Goal: Task Accomplishment & Management: Use online tool/utility

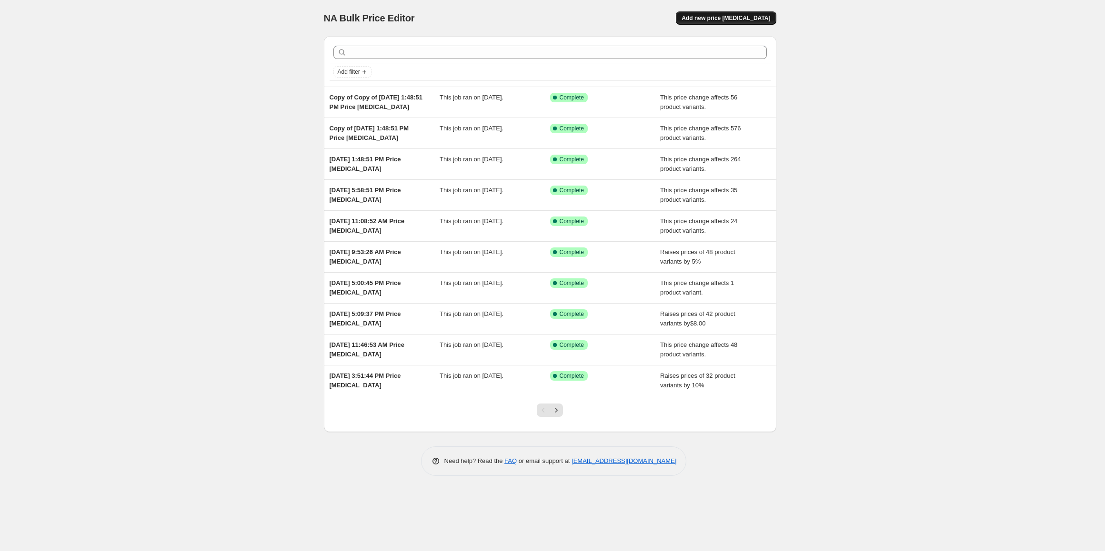
click at [743, 20] on span "Add new price [MEDICAL_DATA]" at bounding box center [725, 18] width 89 height 8
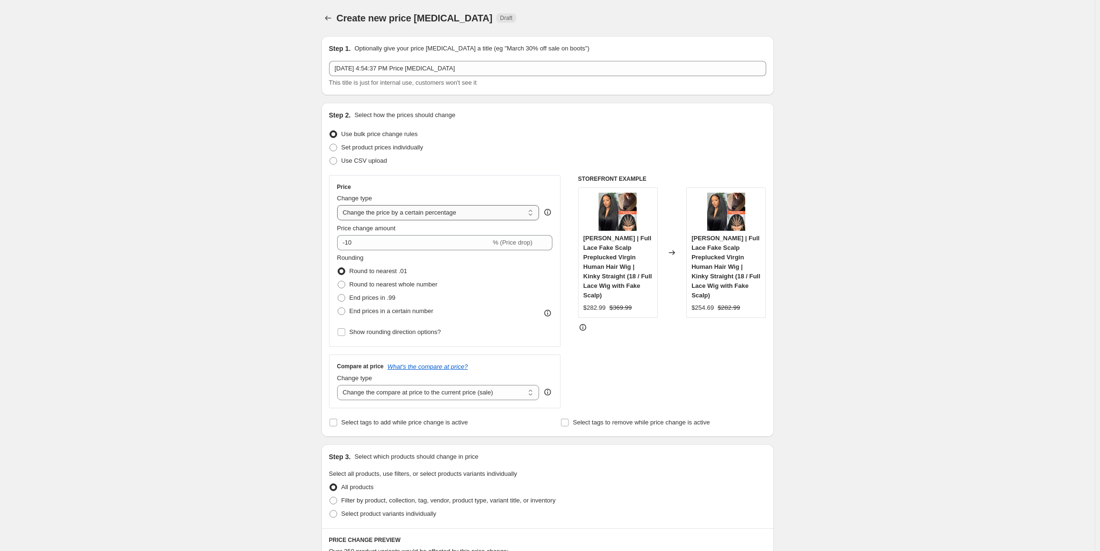
click at [528, 212] on select "Change the price to a certain amount Change the price by a certain amount Chang…" at bounding box center [438, 212] width 202 height 15
select select "no_change"
click at [339, 205] on select "Change the price to a certain amount Change the price by a certain amount Chang…" at bounding box center [438, 212] width 202 height 15
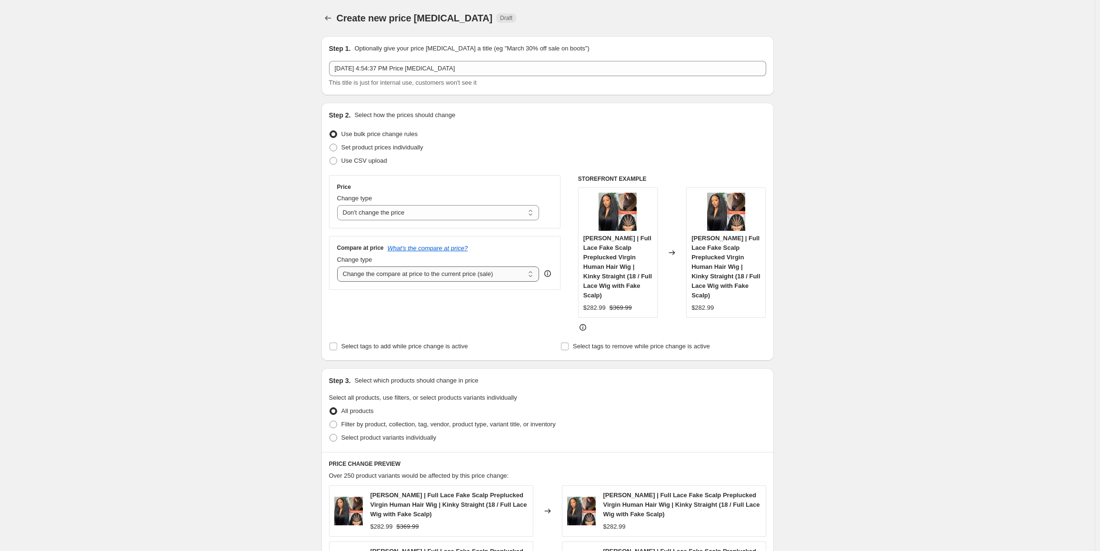
click at [529, 274] on select "Change the compare at price to the current price (sale) Change the compare at p…" at bounding box center [438, 274] width 202 height 15
select select "pp"
click at [339, 267] on select "Change the compare at price to the current price (sale) Change the compare at p…" at bounding box center [438, 274] width 202 height 15
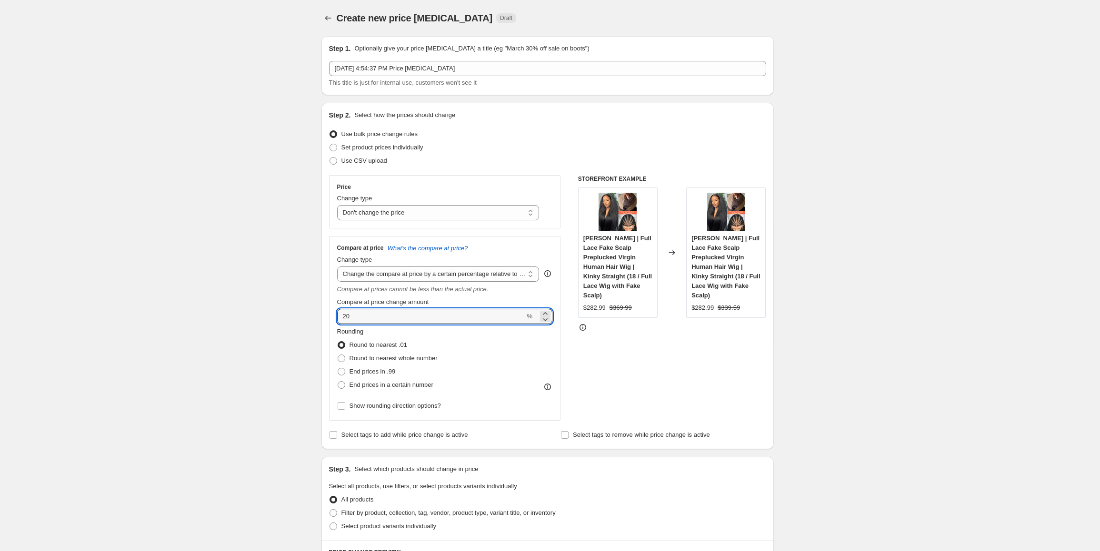
drag, startPoint x: 352, startPoint y: 319, endPoint x: 319, endPoint y: 317, distance: 33.9
click at [319, 317] on div "Step 1. Optionally give your price change job a title (eg "March 30% off sale o…" at bounding box center [544, 499] width 460 height 940
type input "45"
click at [339, 373] on span at bounding box center [342, 372] width 8 height 8
click at [338, 369] on input "End prices in .99" at bounding box center [338, 368] width 0 height 0
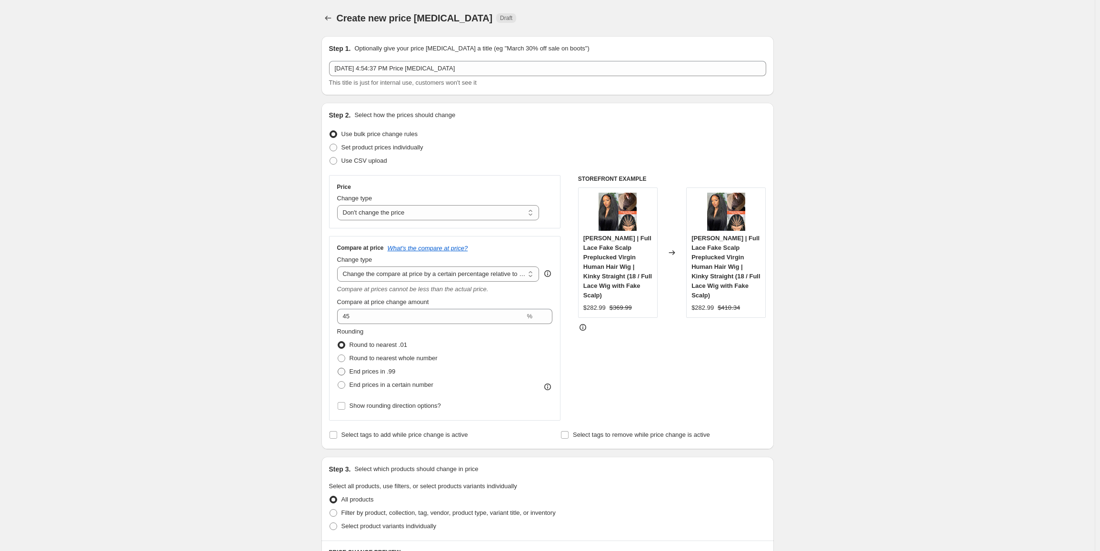
radio input "true"
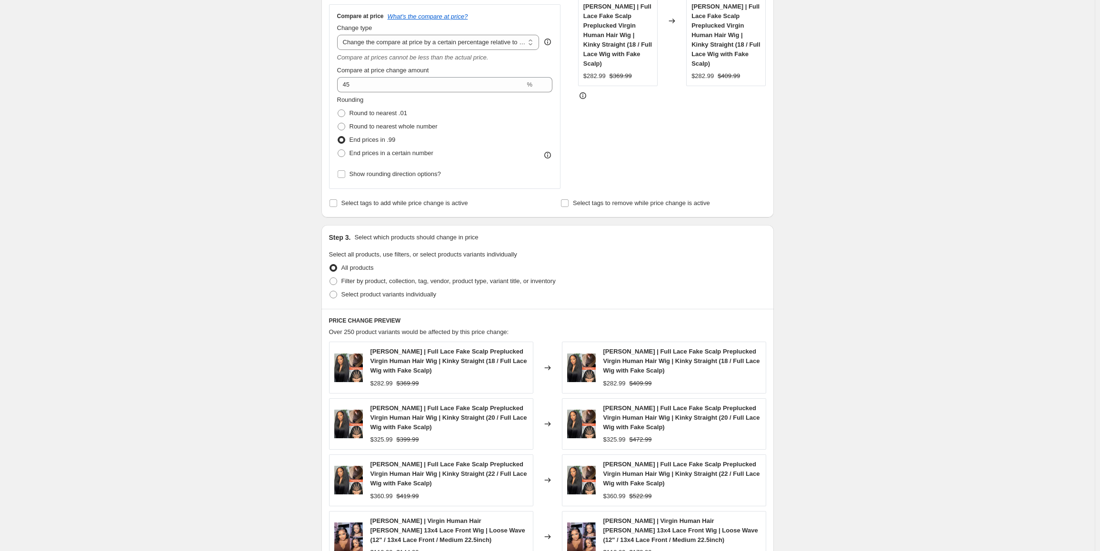
scroll to position [238, 0]
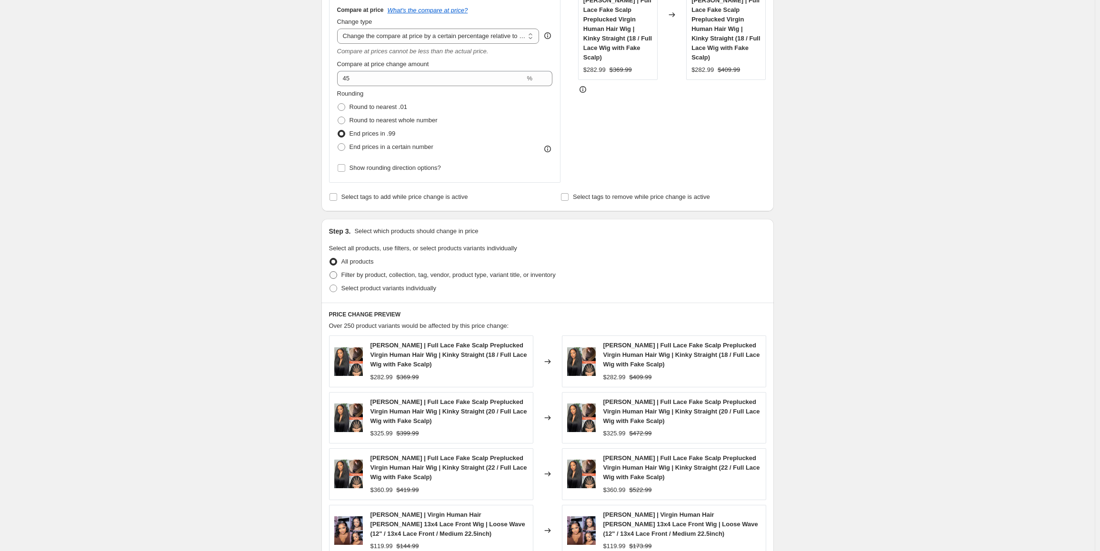
click at [331, 276] on span at bounding box center [333, 275] width 9 height 9
click at [330, 272] on input "Filter by product, collection, tag, vendor, product type, variant title, or inv…" at bounding box center [329, 271] width 0 height 0
radio input "true"
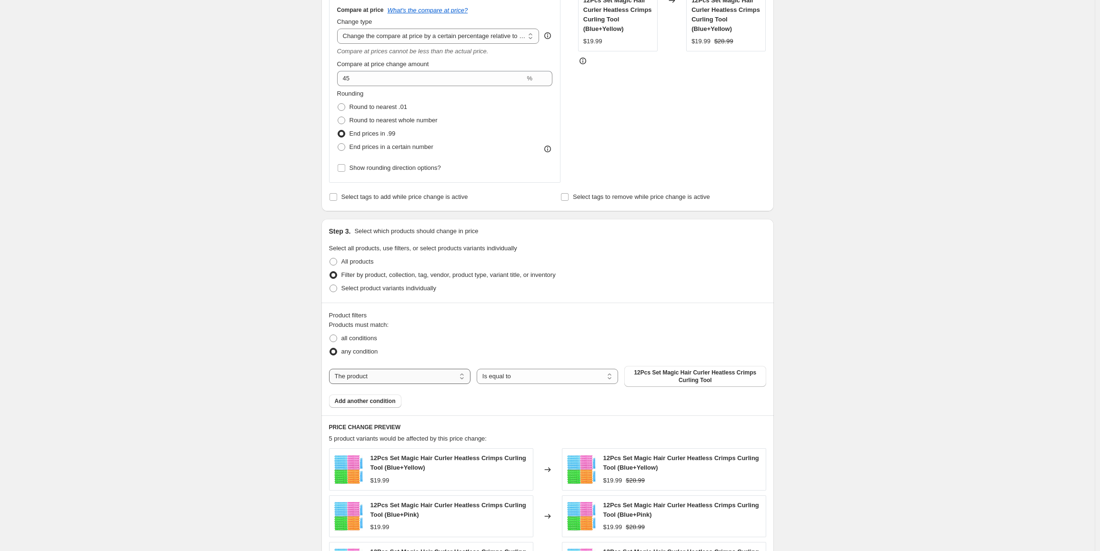
click at [420, 381] on select "The product The product's collection The product's tag The product's vendor The…" at bounding box center [399, 376] width 141 height 15
select select "collection"
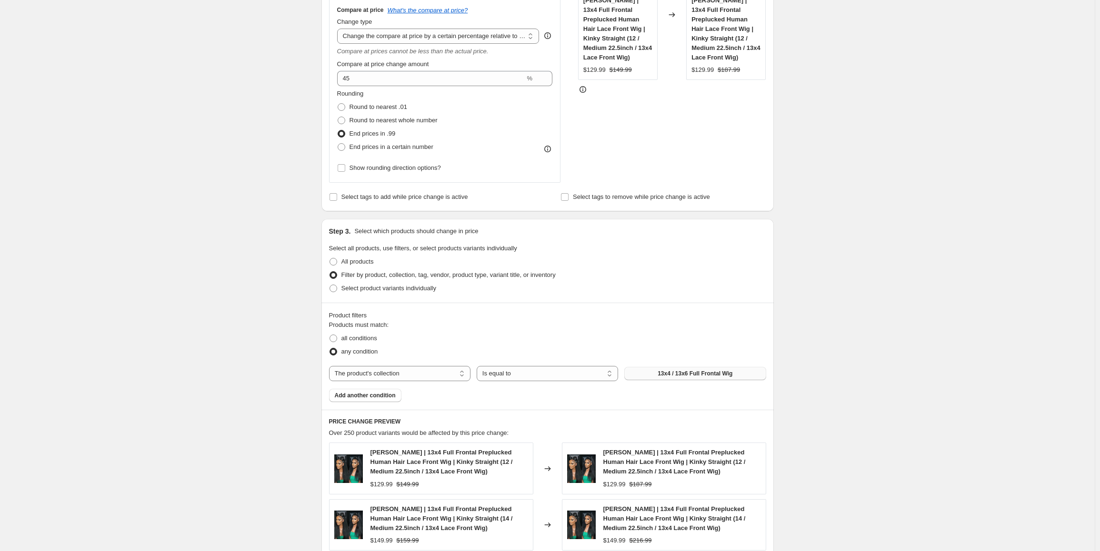
click at [701, 378] on button "13x4 / 13x6 Full Frontal Wig" at bounding box center [694, 373] width 141 height 13
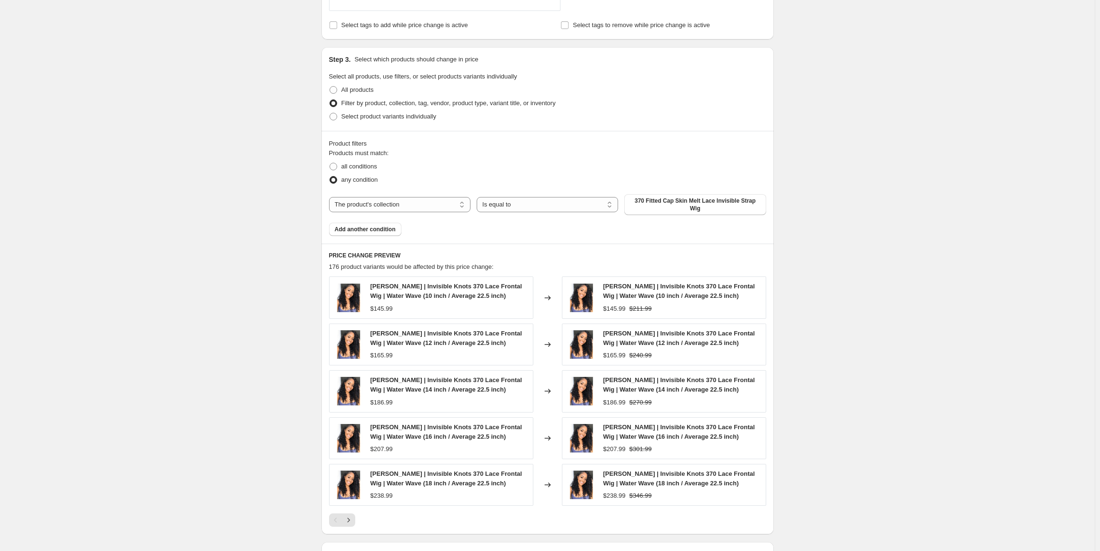
scroll to position [428, 0]
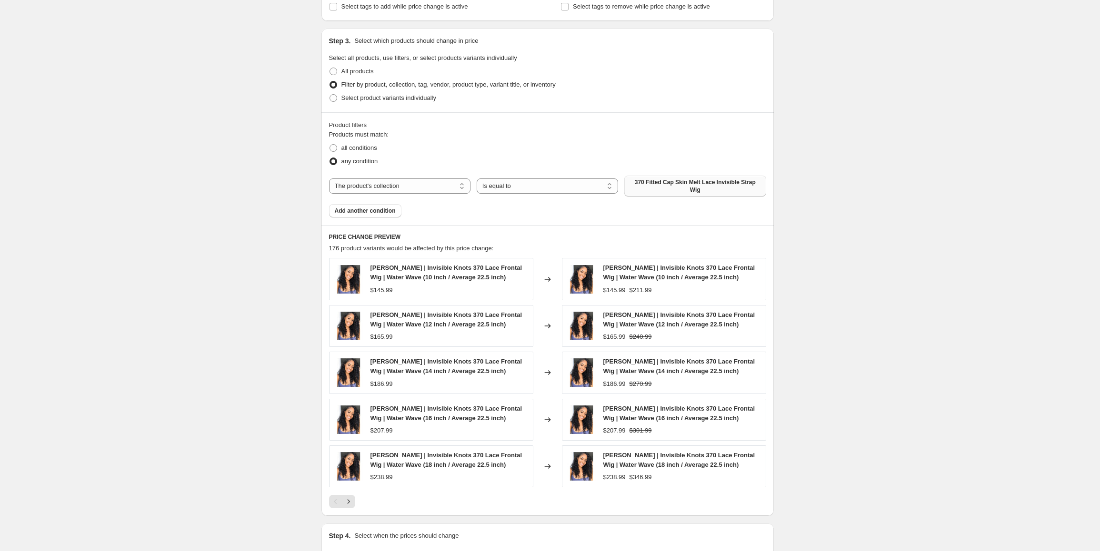
click at [703, 186] on span "370 Fitted Cap Skin Melt Lace Invisible Strap Wig" at bounding box center [695, 186] width 130 height 15
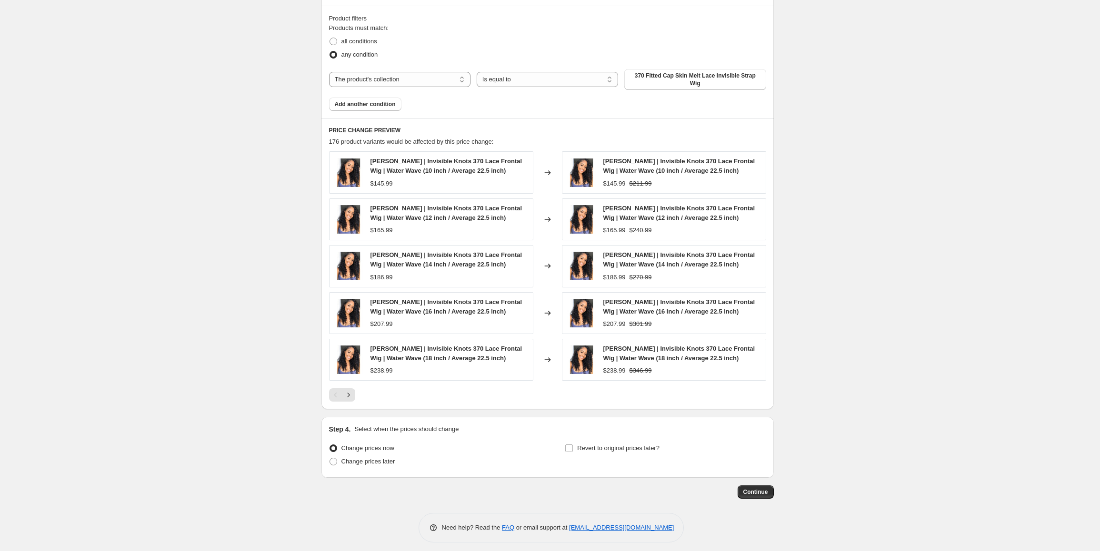
scroll to position [536, 0]
click at [757, 485] on button "Continue" at bounding box center [755, 491] width 36 height 13
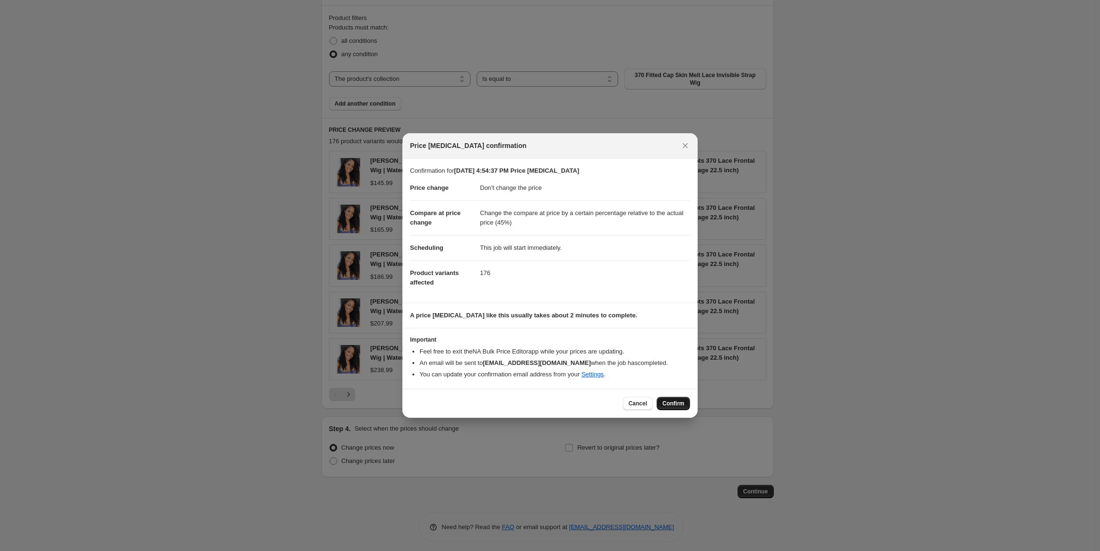
click at [683, 403] on span "Confirm" at bounding box center [673, 404] width 22 height 8
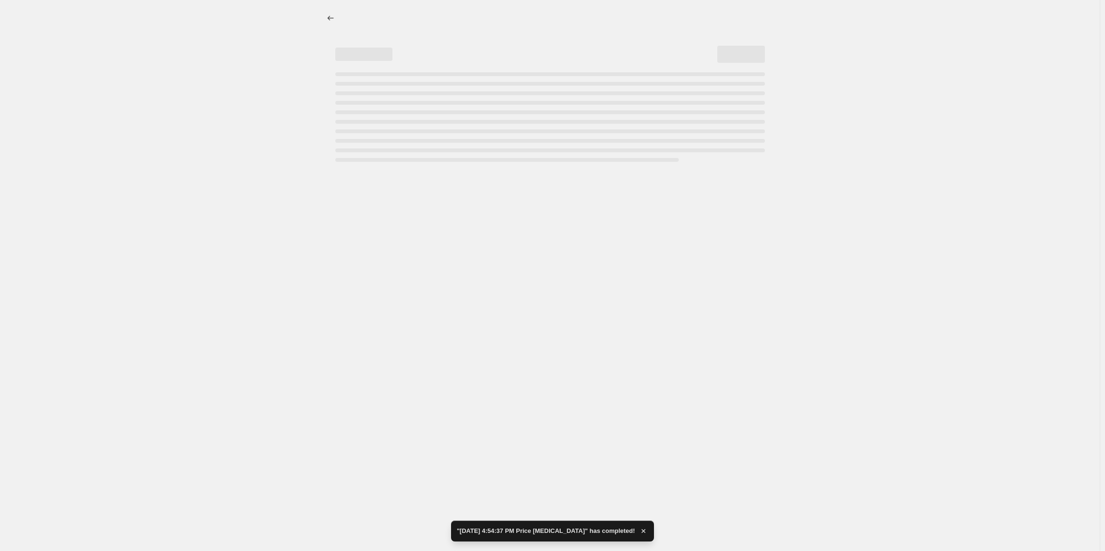
select select "no_change"
select select "pp"
select select "collection"
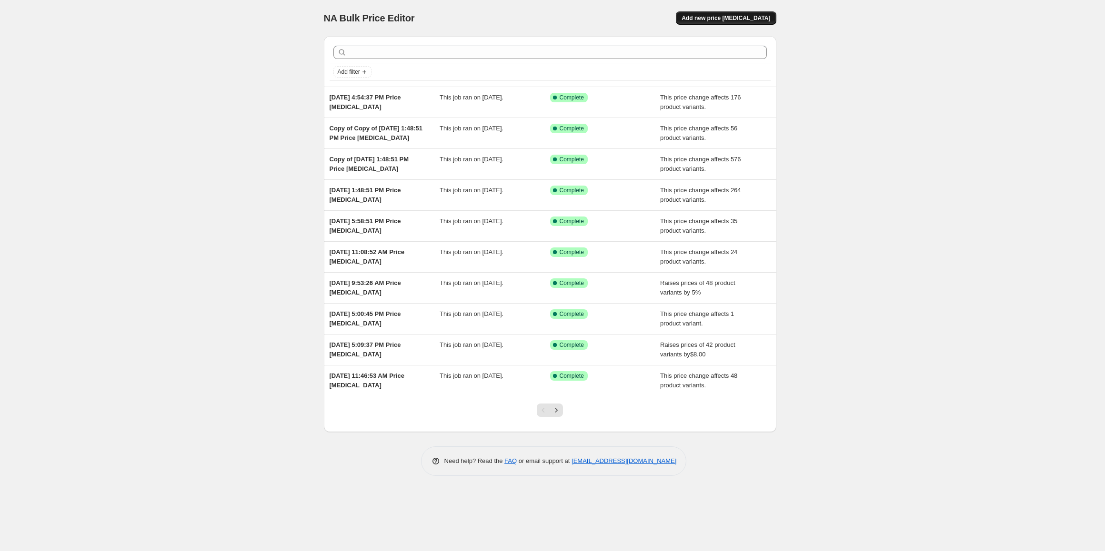
click at [721, 17] on span "Add new price [MEDICAL_DATA]" at bounding box center [725, 18] width 89 height 8
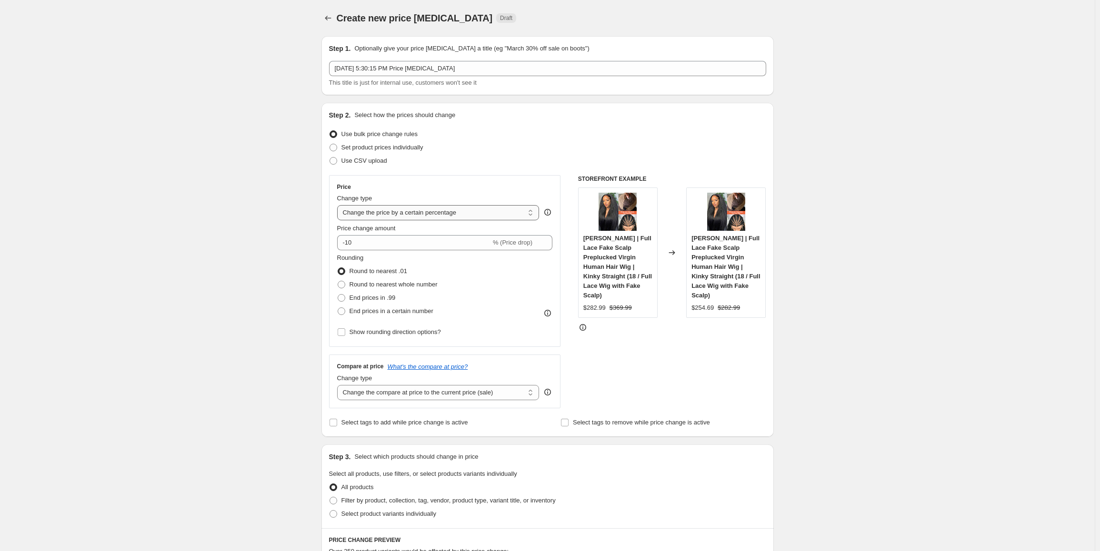
click at [424, 213] on select "Change the price to a certain amount Change the price by a certain amount Chang…" at bounding box center [438, 212] width 202 height 15
select select "no_change"
click at [339, 205] on select "Change the price to a certain amount Change the price by a certain amount Chang…" at bounding box center [438, 212] width 202 height 15
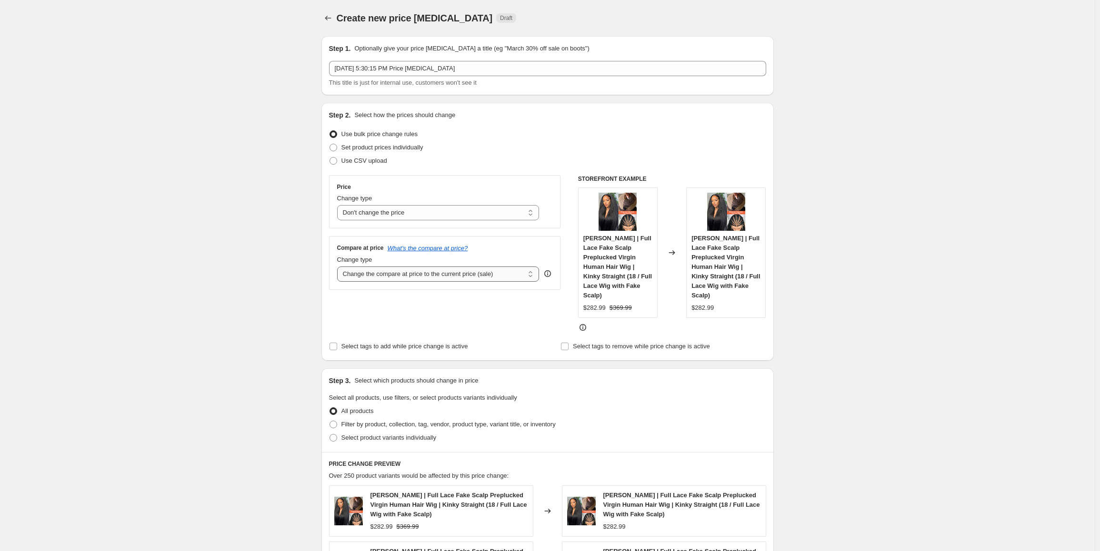
click at [531, 271] on select "Change the compare at price to the current price (sale) Change the compare at p…" at bounding box center [438, 274] width 202 height 15
select select "pp"
click at [339, 267] on select "Change the compare at price to the current price (sale) Change the compare at p…" at bounding box center [438, 274] width 202 height 15
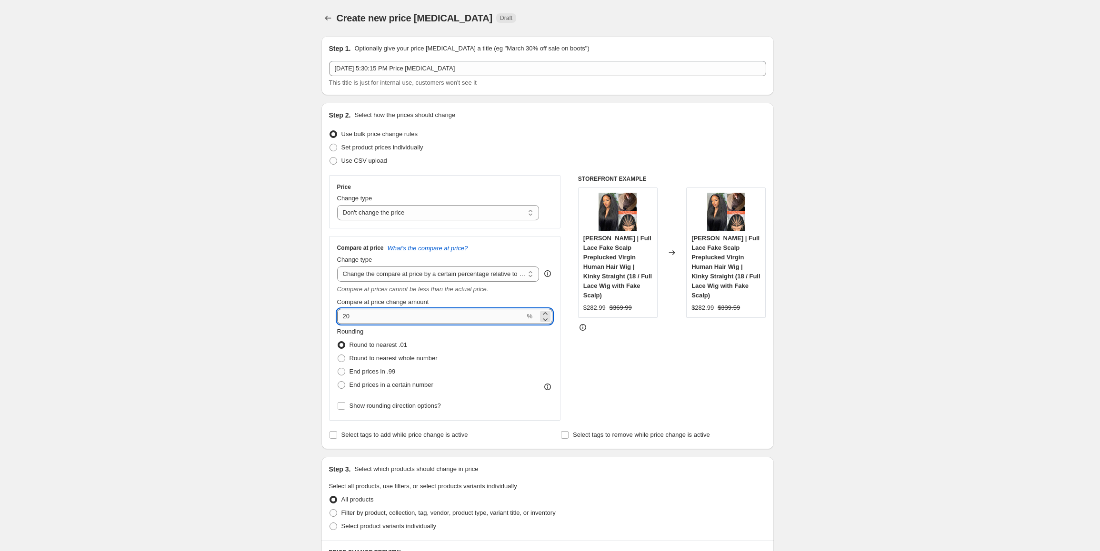
click at [396, 313] on input "20" at bounding box center [431, 316] width 188 height 15
drag, startPoint x: 357, startPoint y: 312, endPoint x: 295, endPoint y: 308, distance: 62.6
click at [302, 315] on div "Create new price [MEDICAL_DATA]. This page is ready Create new price [MEDICAL_D…" at bounding box center [547, 513] width 1095 height 1027
type input "40"
click at [344, 375] on span at bounding box center [342, 372] width 8 height 8
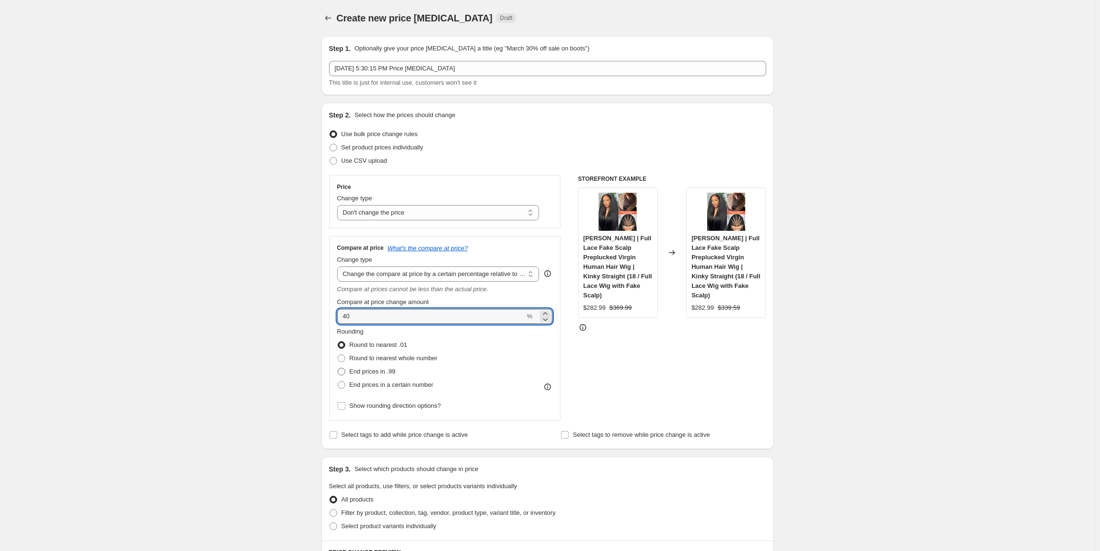
click at [338, 369] on input "End prices in .99" at bounding box center [338, 368] width 0 height 0
radio input "true"
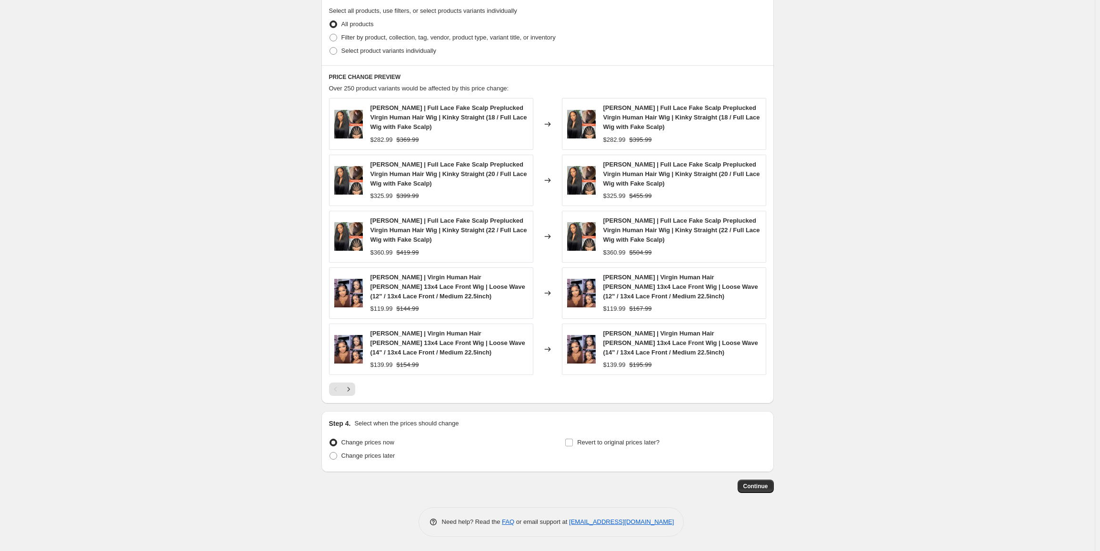
scroll to position [333, 0]
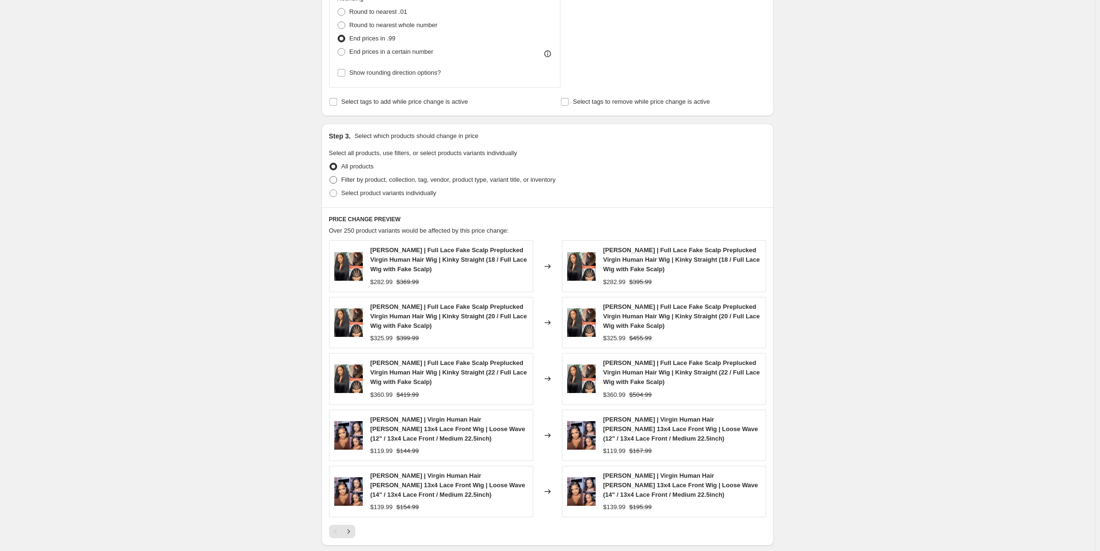
click at [336, 182] on span at bounding box center [333, 180] width 8 height 8
click at [330, 177] on input "Filter by product, collection, tag, vendor, product type, variant title, or inv…" at bounding box center [329, 176] width 0 height 0
radio input "true"
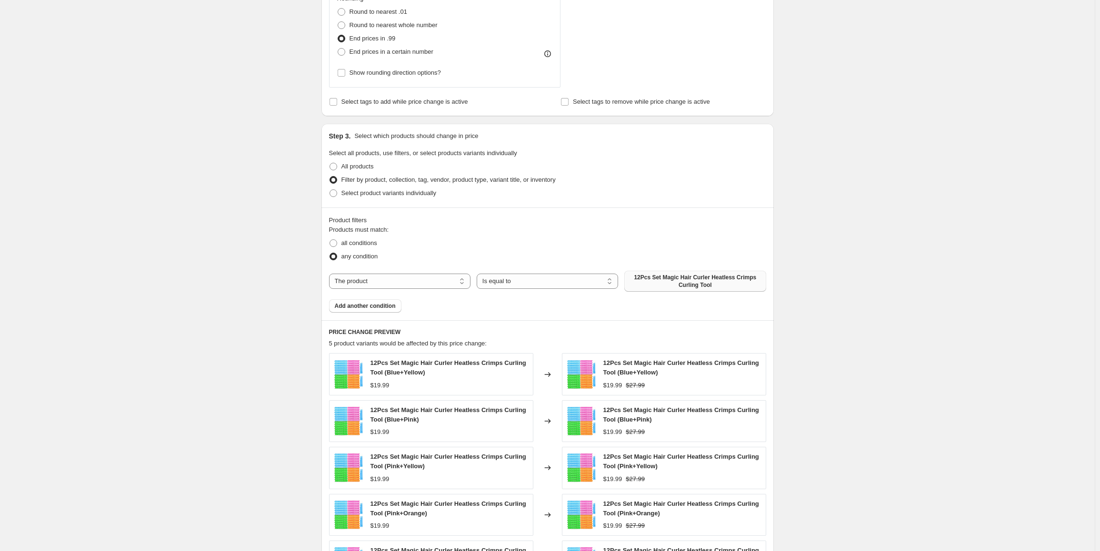
click at [687, 281] on span "12Pcs Set Magic Hair Curler Heatless Crimps Curling Tool" at bounding box center [695, 281] width 130 height 15
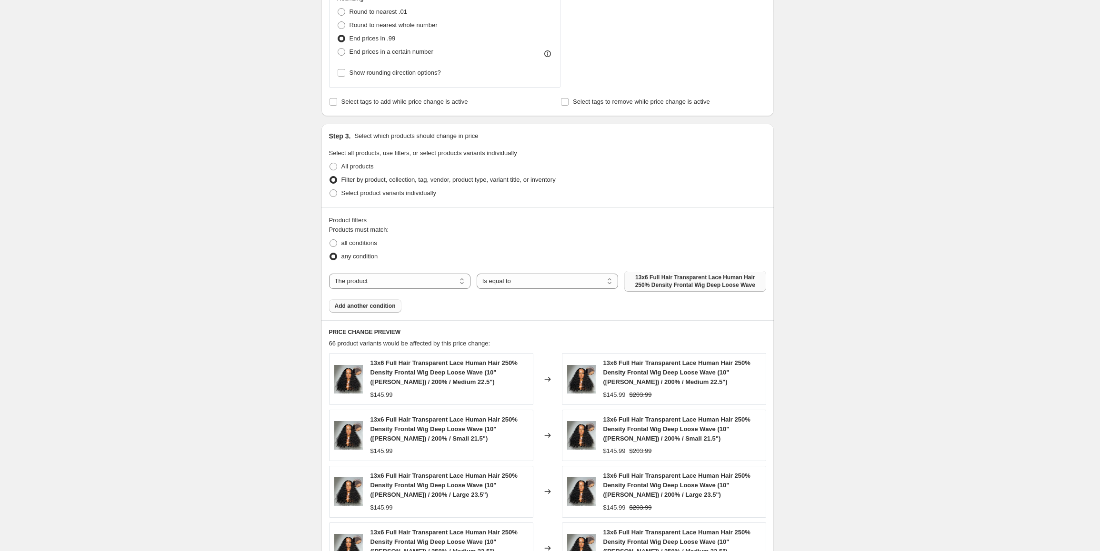
click at [369, 311] on button "Add another condition" at bounding box center [365, 305] width 72 height 13
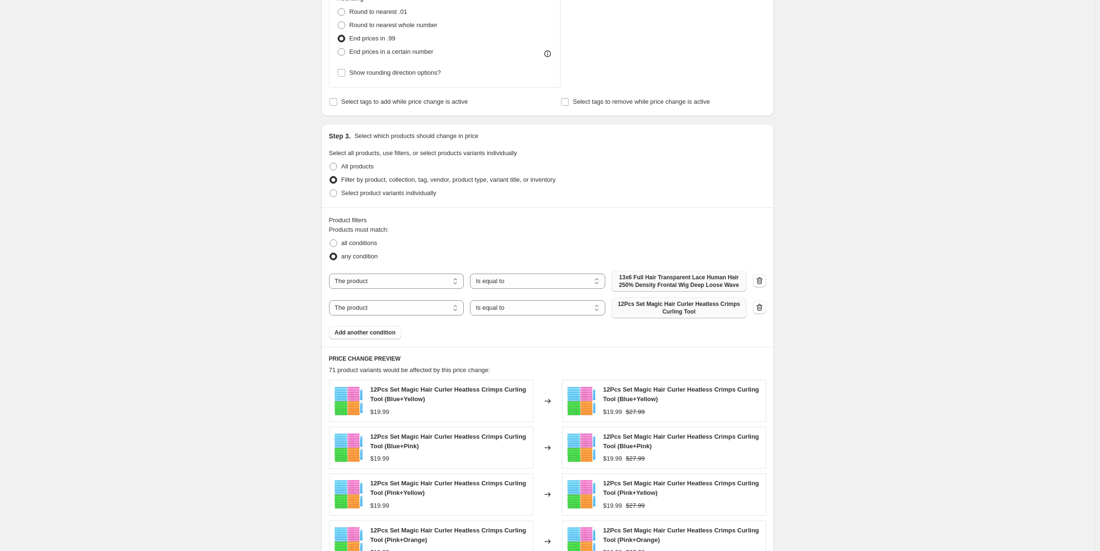
click at [704, 311] on span "12Pcs Set Magic Hair Curler Heatless Crimps Curling Tool" at bounding box center [679, 307] width 124 height 15
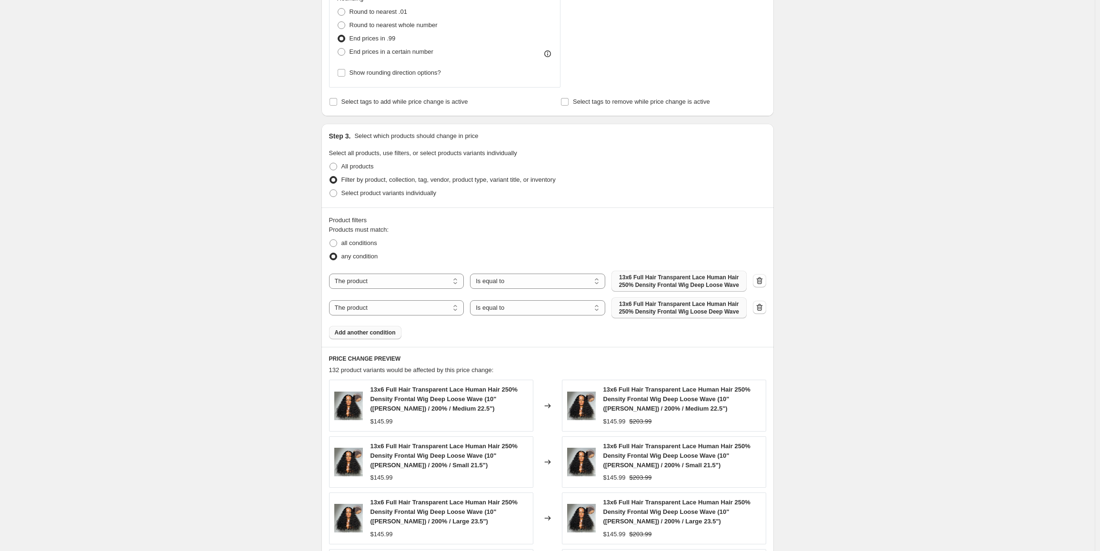
click at [384, 336] on span "Add another condition" at bounding box center [365, 333] width 61 height 8
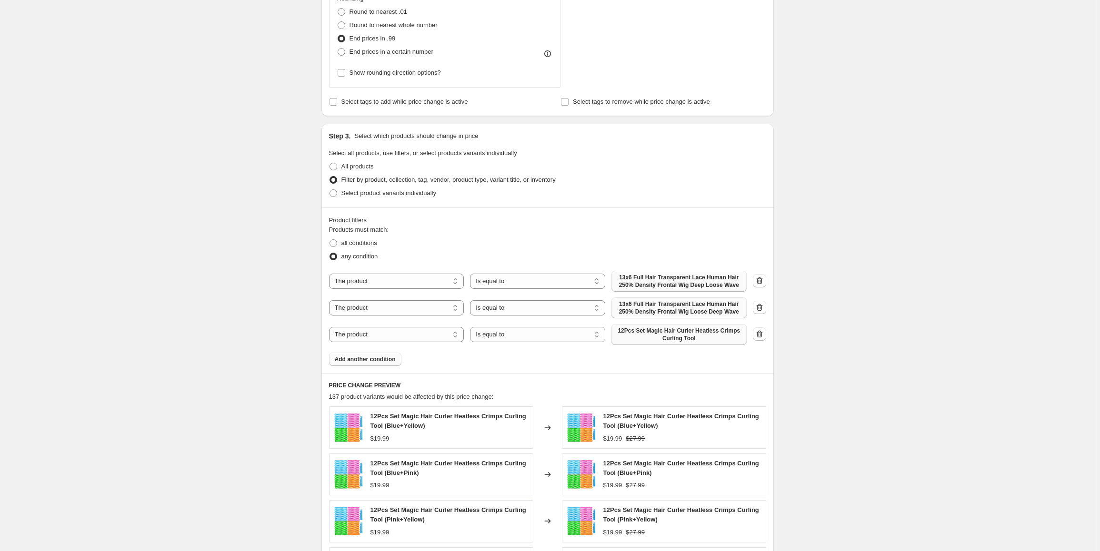
click at [698, 340] on span "12Pcs Set Magic Hair Curler Heatless Crimps Curling Tool" at bounding box center [679, 334] width 124 height 15
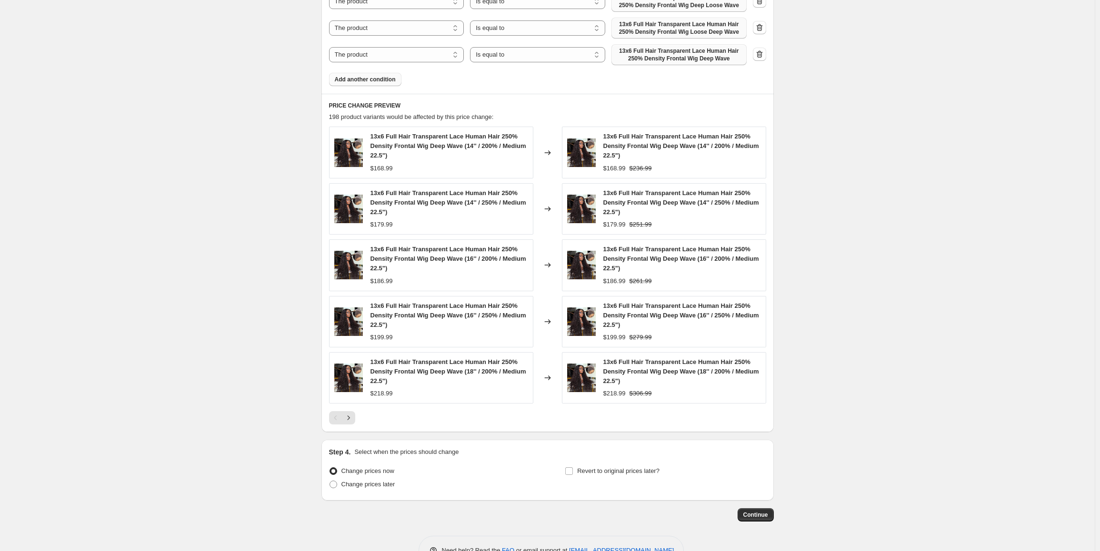
scroll to position [619, 0]
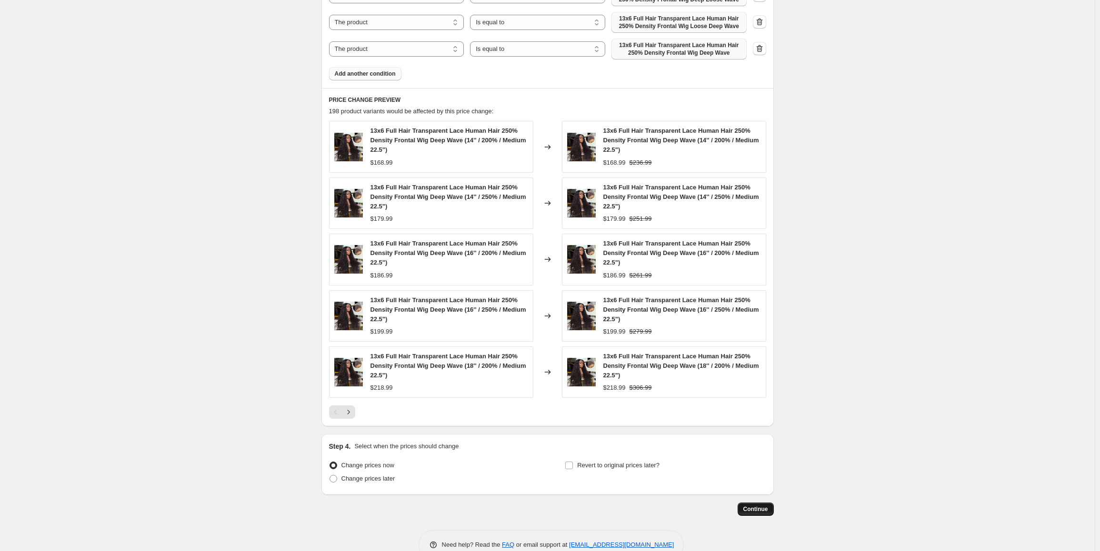
click at [747, 509] on span "Continue" at bounding box center [755, 510] width 25 height 8
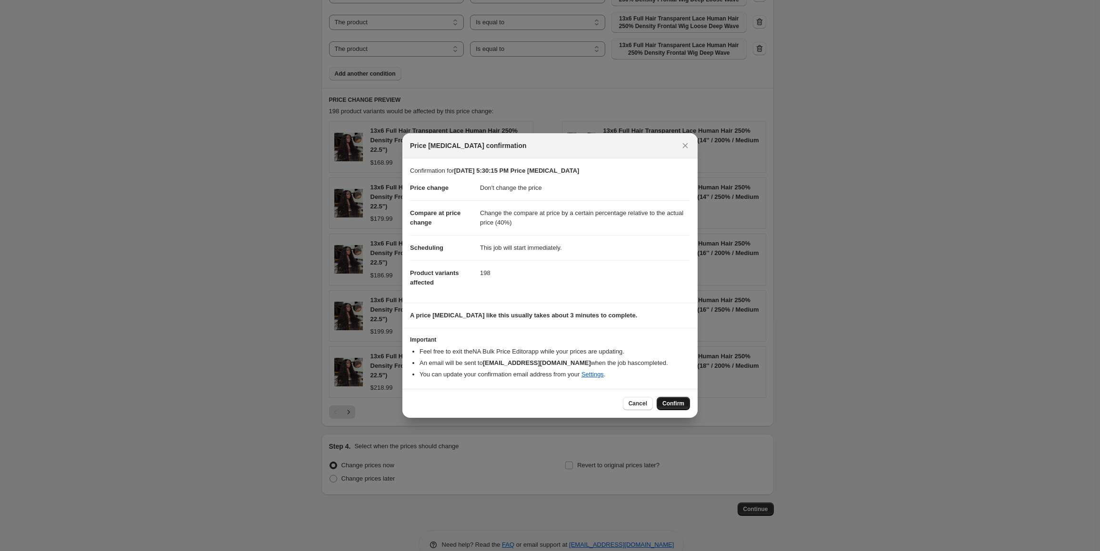
click at [675, 404] on span "Confirm" at bounding box center [673, 404] width 22 height 8
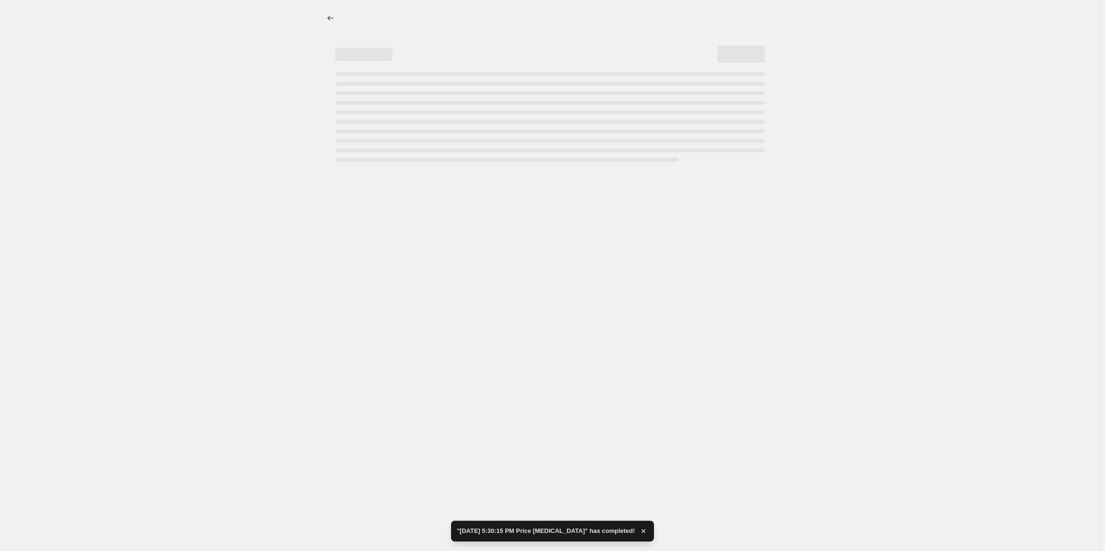
select select "no_change"
select select "pp"
